Goal: Task Accomplishment & Management: Manage account settings

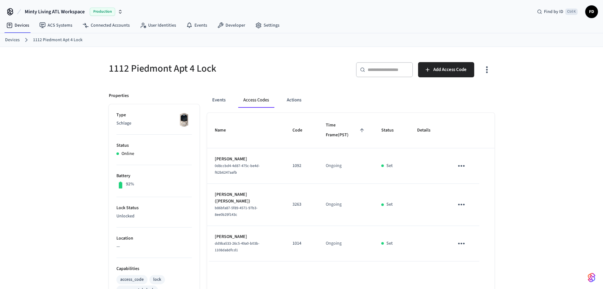
scroll to position [18, 0]
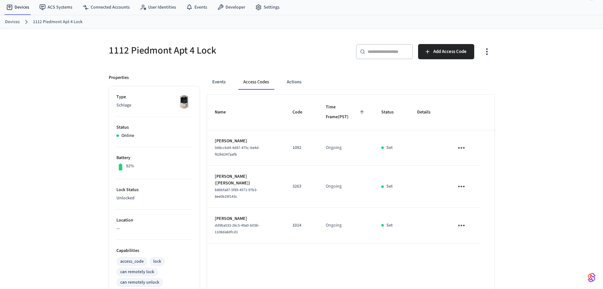
click at [12, 23] on link "Devices" at bounding box center [12, 22] width 15 height 7
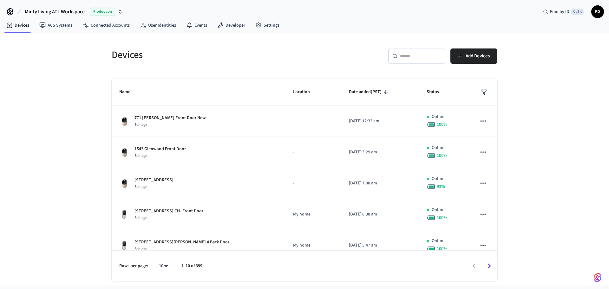
click at [426, 62] on div "​ ​" at bounding box center [416, 56] width 57 height 15
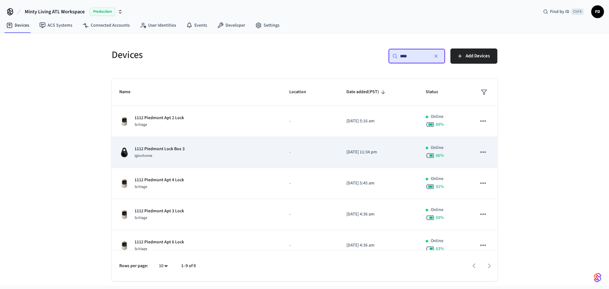
type input "****"
click at [266, 154] on td "1112 Piedmont Lock Box 3 Igloohome" at bounding box center [197, 152] width 170 height 31
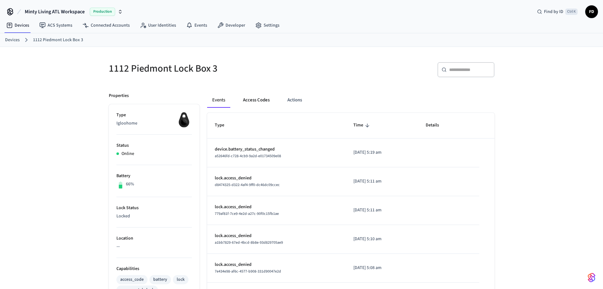
click at [263, 103] on button "Access Codes" at bounding box center [256, 100] width 37 height 15
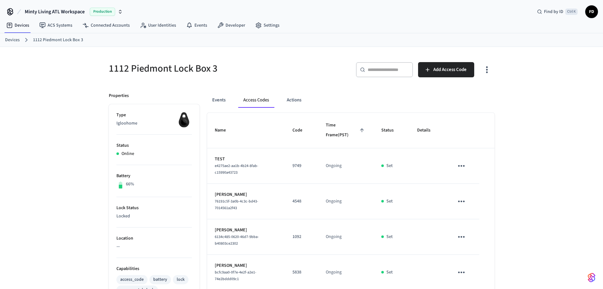
click at [12, 40] on link "Devices" at bounding box center [12, 40] width 15 height 7
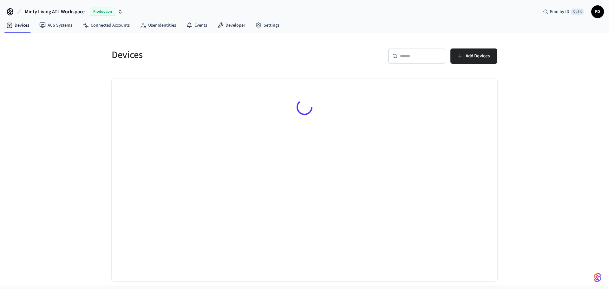
click at [408, 52] on div "​ ​" at bounding box center [416, 56] width 57 height 15
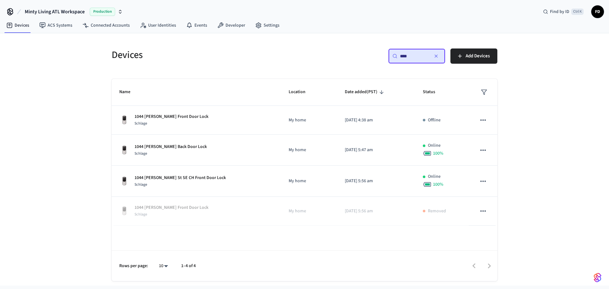
type input "****"
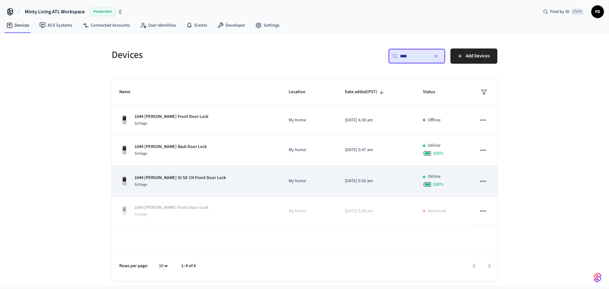
click at [289, 178] on p "My home" at bounding box center [309, 181] width 41 height 7
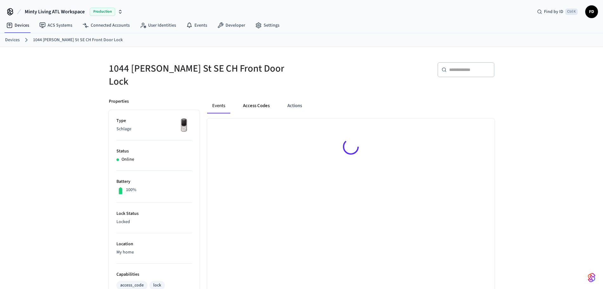
click at [265, 101] on button "Access Codes" at bounding box center [256, 105] width 37 height 15
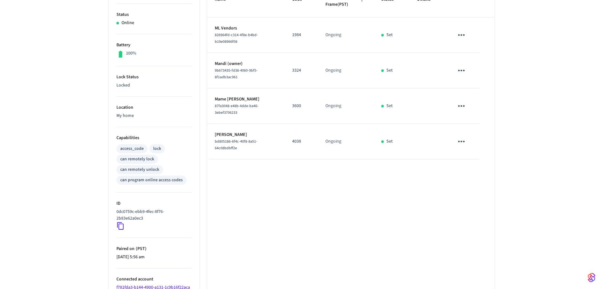
scroll to position [138, 0]
